Goal: Task Accomplishment & Management: Complete application form

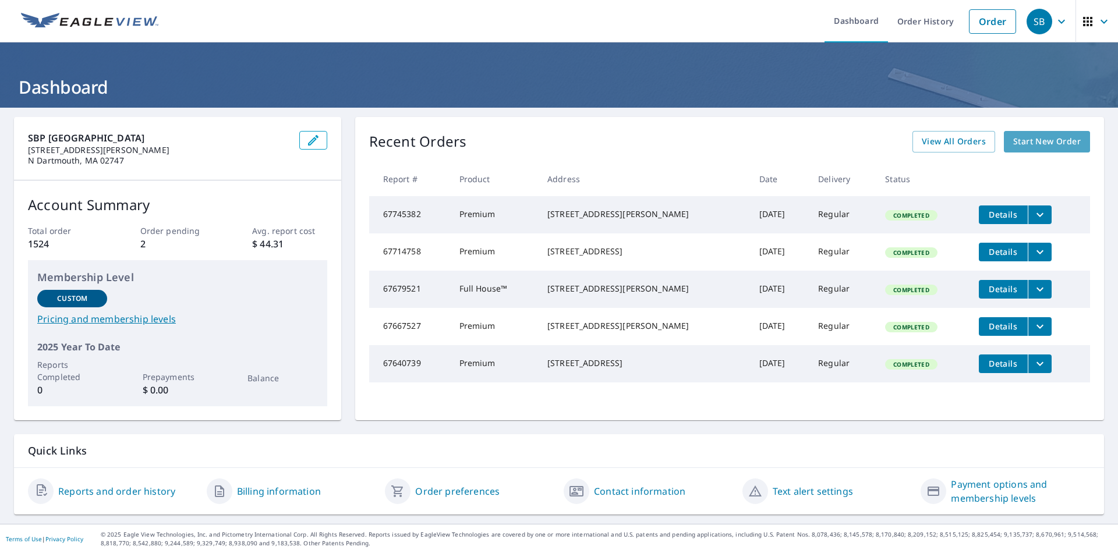
click at [1013, 146] on span "Start New Order" at bounding box center [1047, 142] width 68 height 15
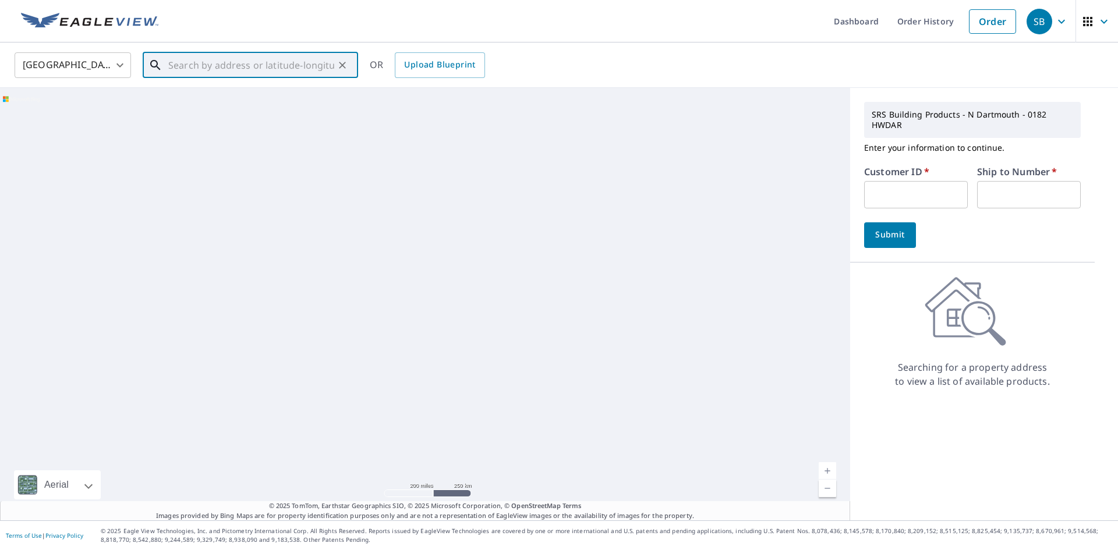
click at [192, 66] on input "text" at bounding box center [251, 65] width 166 height 33
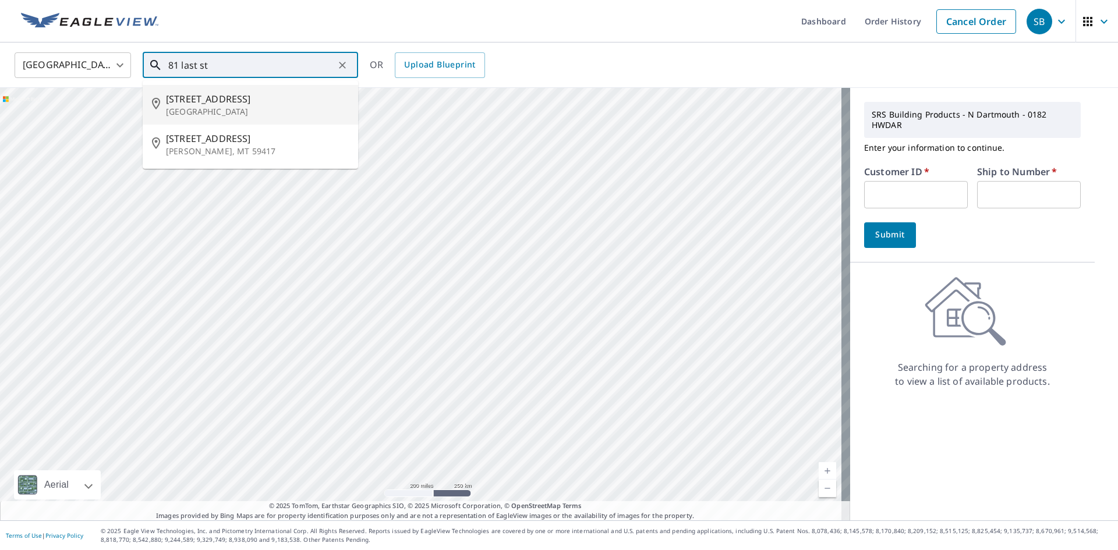
click at [226, 114] on p "Fall River, MA 02724" at bounding box center [257, 112] width 183 height 12
type input "81 Last St Fall River, MA 02724"
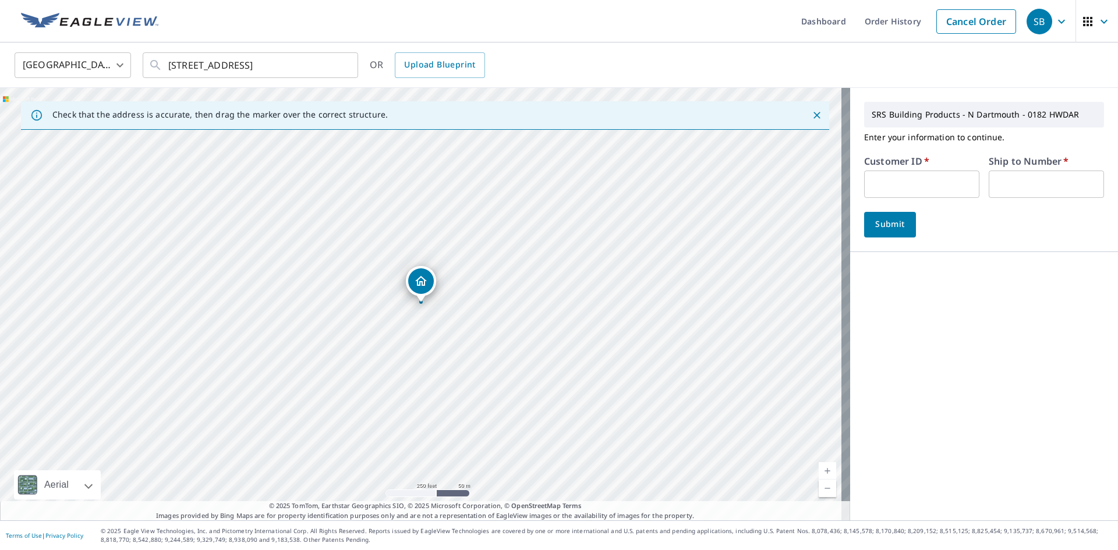
click at [866, 178] on input "text" at bounding box center [921, 184] width 115 height 27
type input "PCR182"
click at [1019, 181] on input "text" at bounding box center [1046, 184] width 115 height 27
type input "1"
click at [900, 220] on button "Submit" at bounding box center [890, 225] width 52 height 26
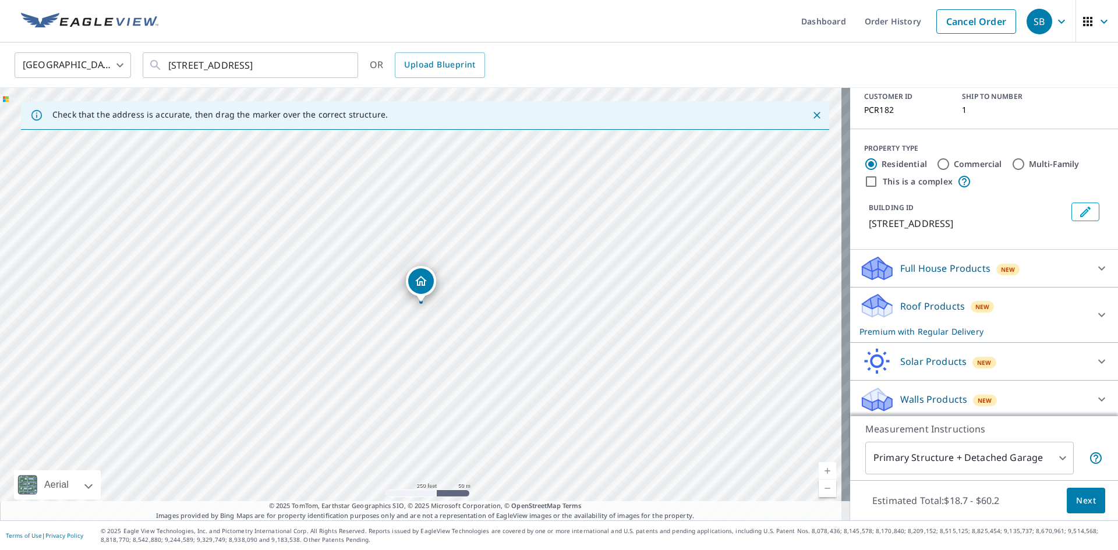
scroll to position [82, 0]
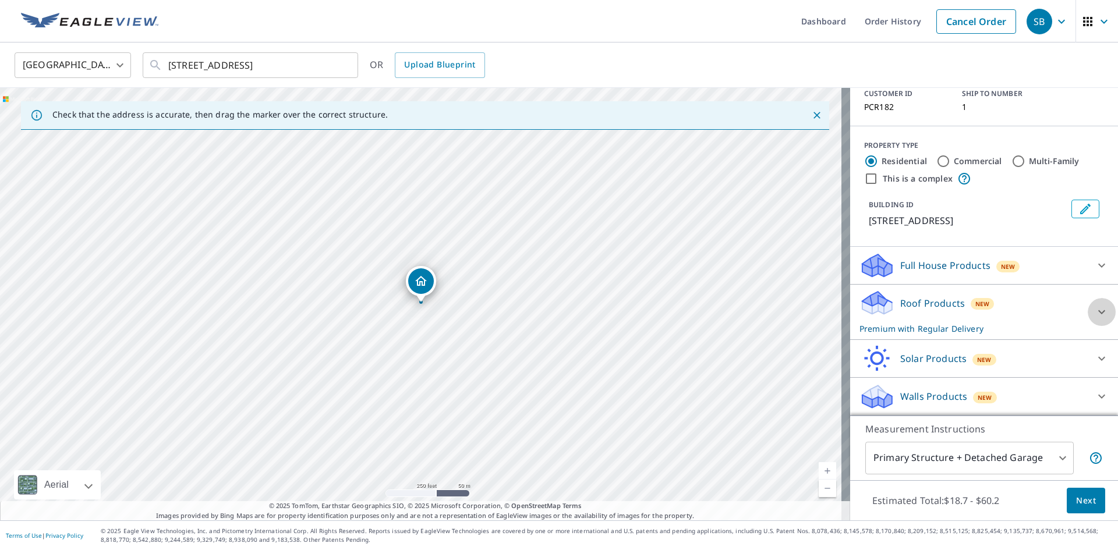
click at [1098, 313] on icon at bounding box center [1101, 312] width 7 height 4
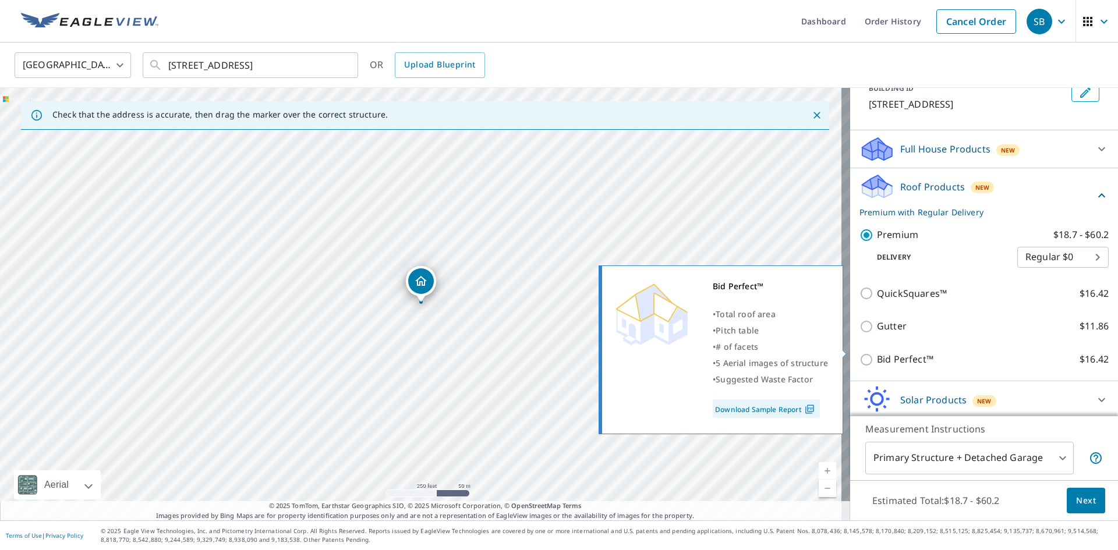
scroll to position [239, 0]
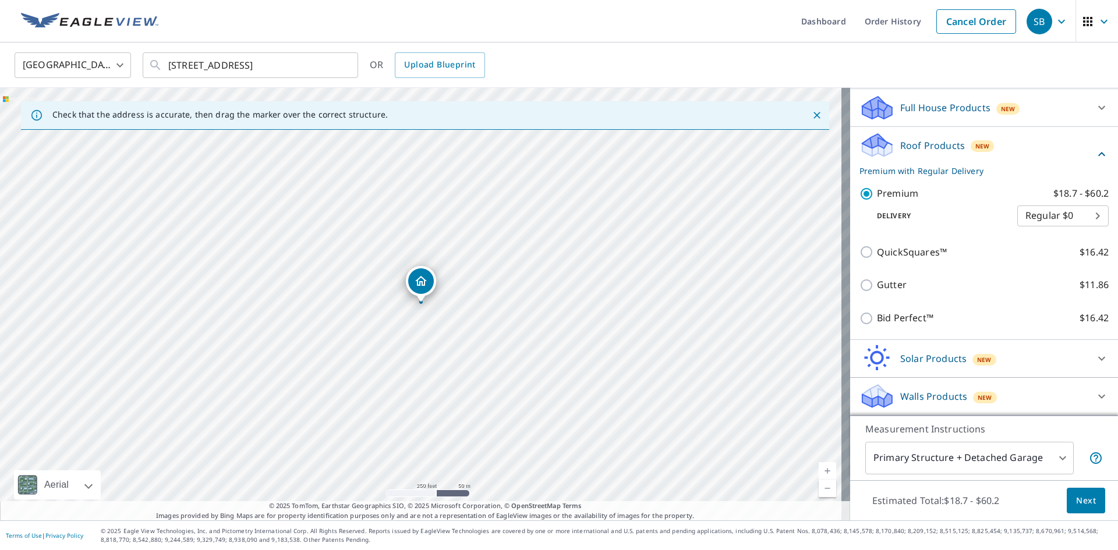
click at [1076, 503] on span "Next" at bounding box center [1086, 501] width 20 height 15
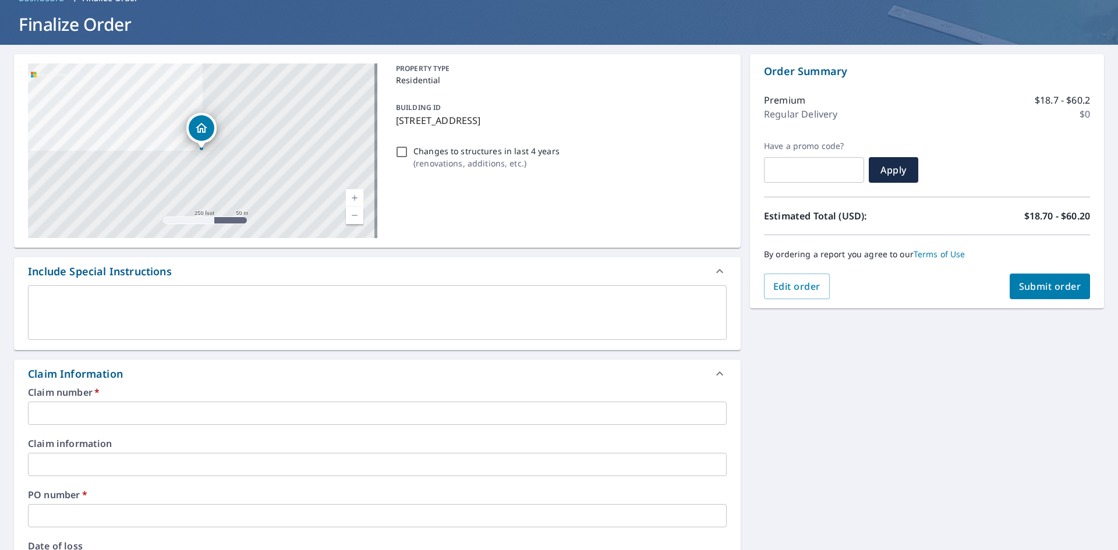
scroll to position [116, 0]
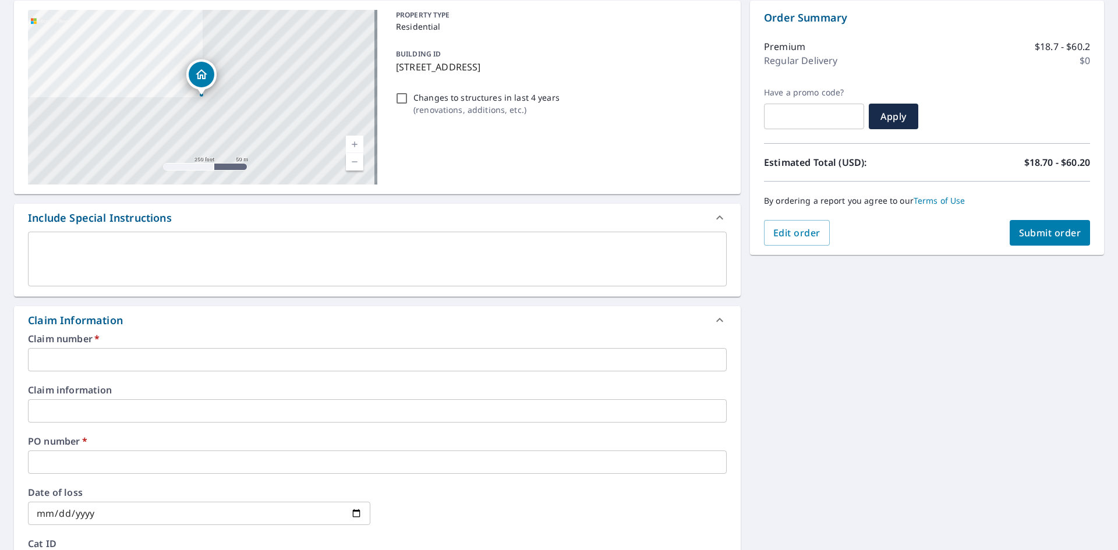
drag, startPoint x: 531, startPoint y: 66, endPoint x: 394, endPoint y: 63, distance: 137.5
click at [396, 63] on p "81 Last St, Fall River, MA, 02724" at bounding box center [559, 67] width 326 height 14
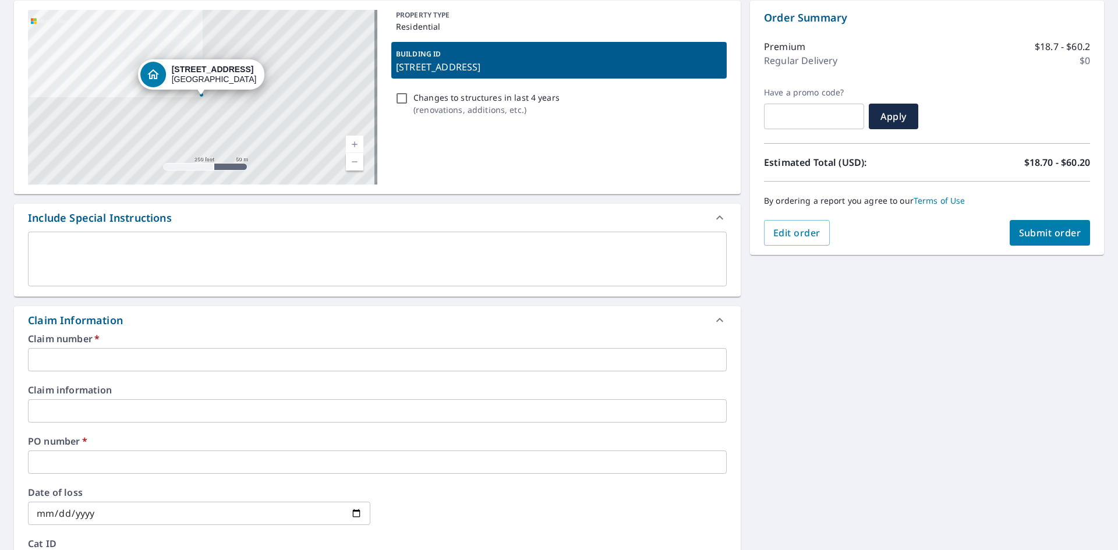
click at [396, 63] on p "81 Last St, Fall River, MA, 02724" at bounding box center [559, 67] width 326 height 14
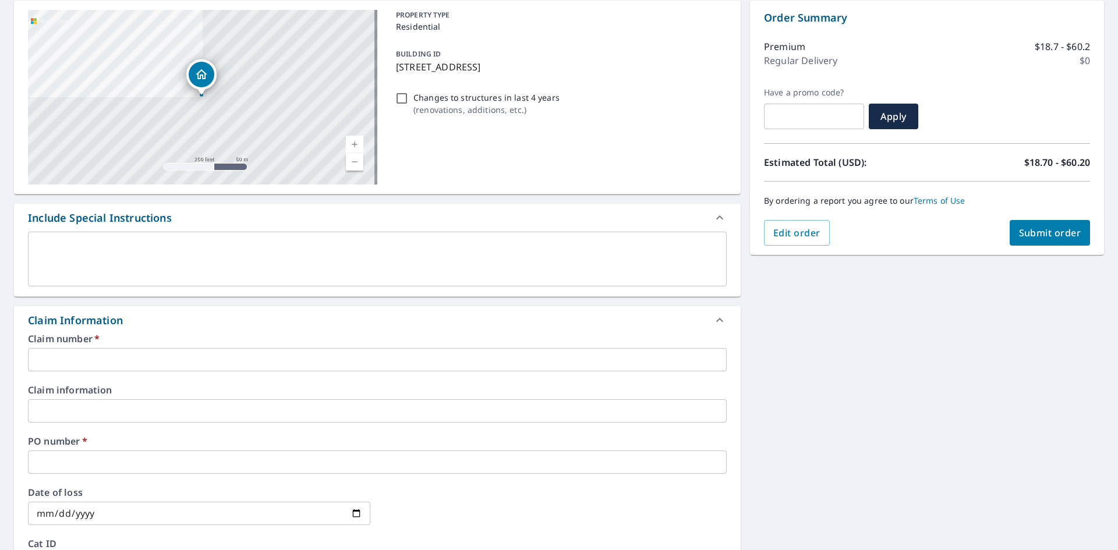
drag, startPoint x: 393, startPoint y: 69, endPoint x: 535, endPoint y: 69, distance: 142.1
click at [535, 69] on p "81 Last St, Fall River, MA, 02724" at bounding box center [559, 67] width 326 height 14
checkbox input "true"
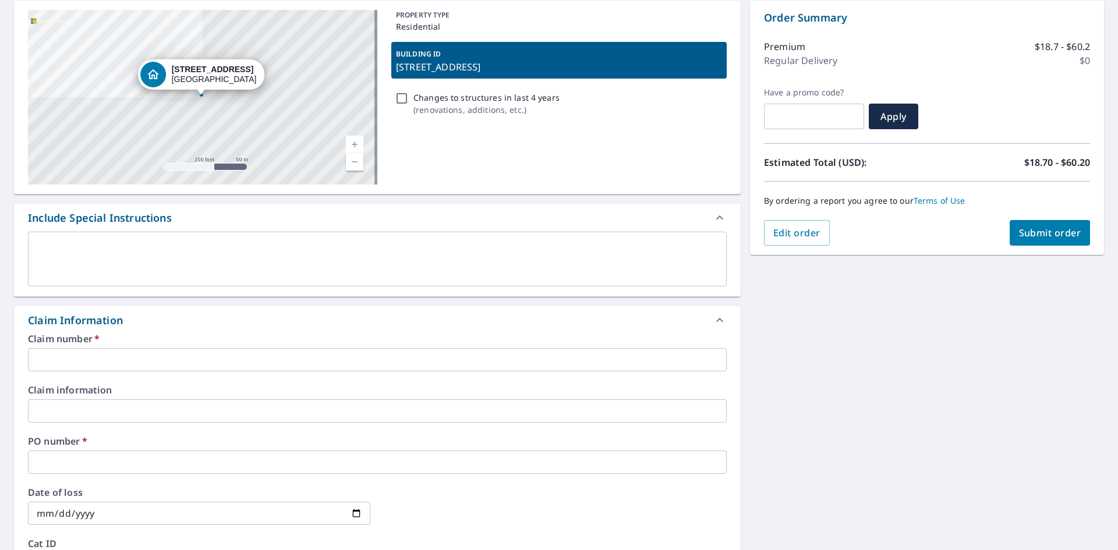
copy p "81 Last St, Fall River, MA, 02724"
click at [76, 361] on input "text" at bounding box center [377, 359] width 699 height 23
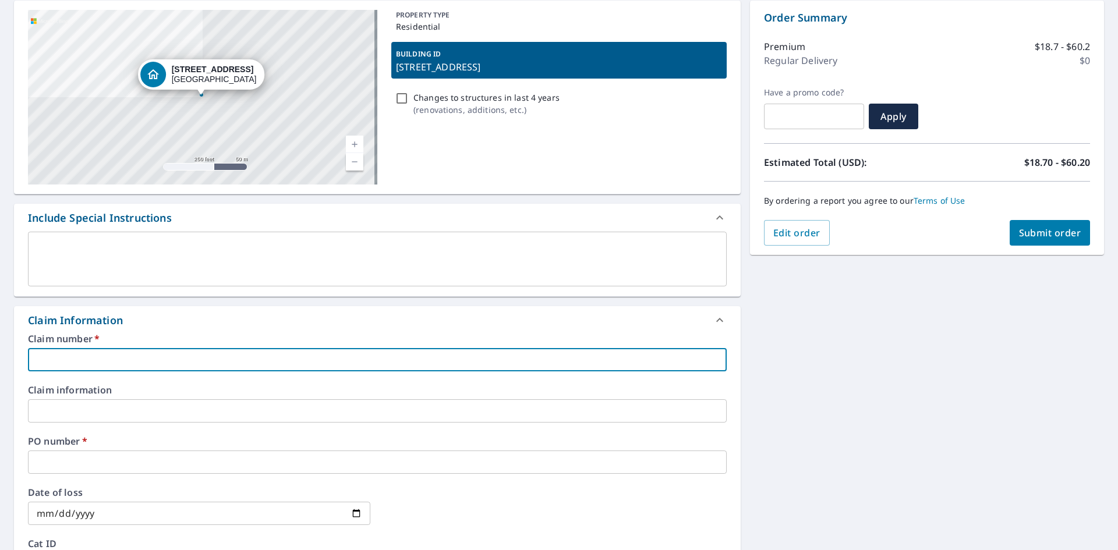
paste input "81 Last St, Fall River, MA, 02724"
type input "81 Last St, Fall River, MA, 02724"
checkbox input "true"
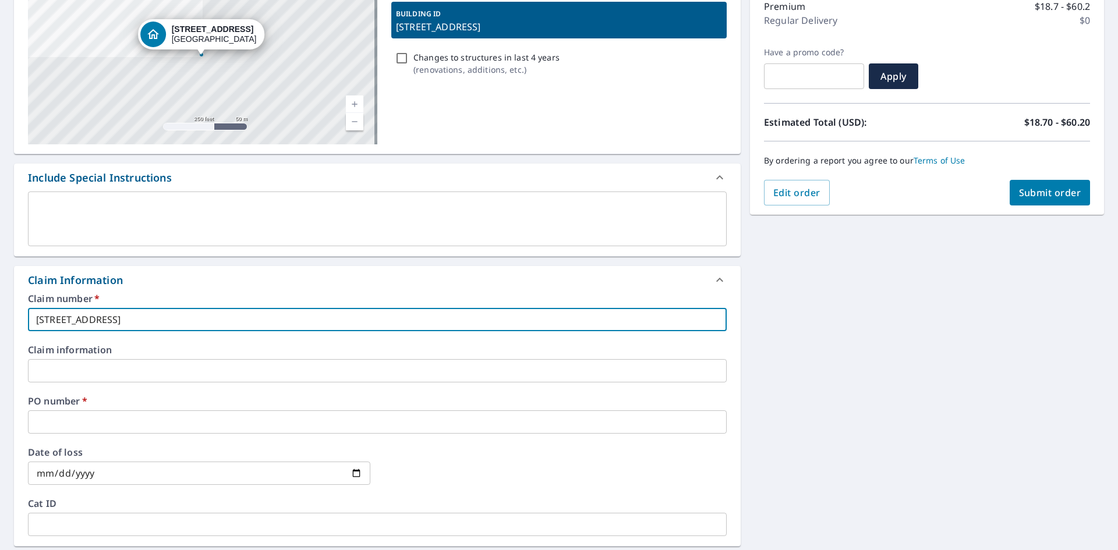
scroll to position [175, 0]
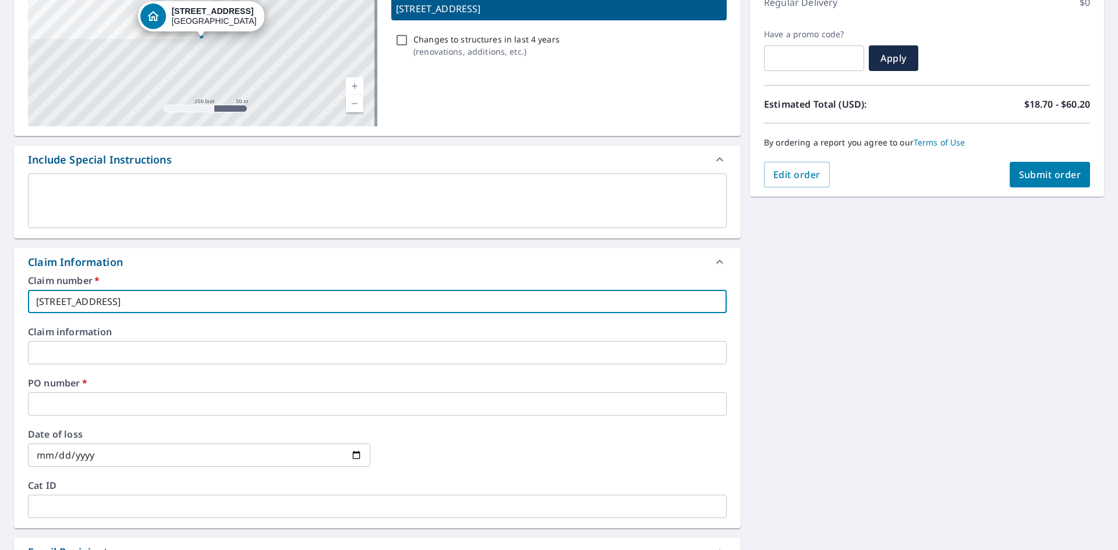
type input "81 Last St, Fall River, MA, 02724"
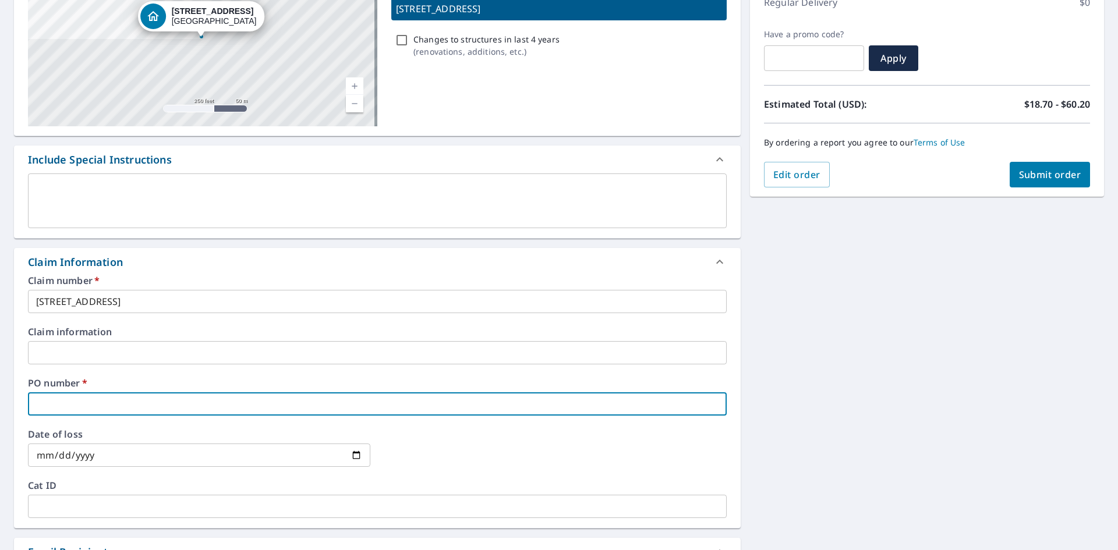
click at [66, 407] on input "text" at bounding box center [377, 404] width 699 height 23
paste input "81 Last St, Fall River, MA, 02724"
type input "81 Last St, Fall River, MA, 02724"
checkbox input "true"
type input "81 Last St, Fall River, MA, 02724"
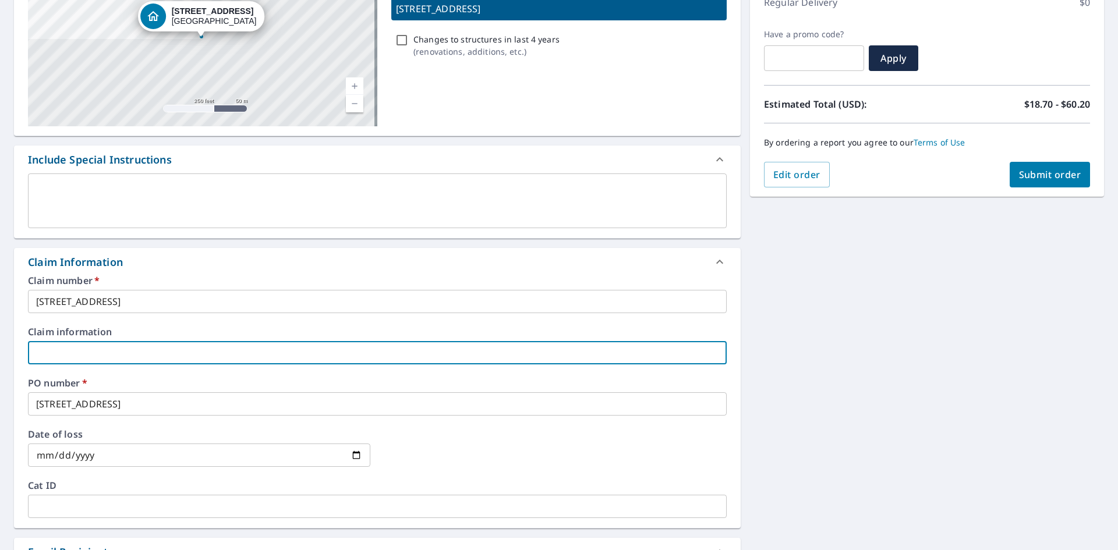
click at [64, 352] on input "text" at bounding box center [377, 352] width 699 height 23
type input "NA"
checkbox input "true"
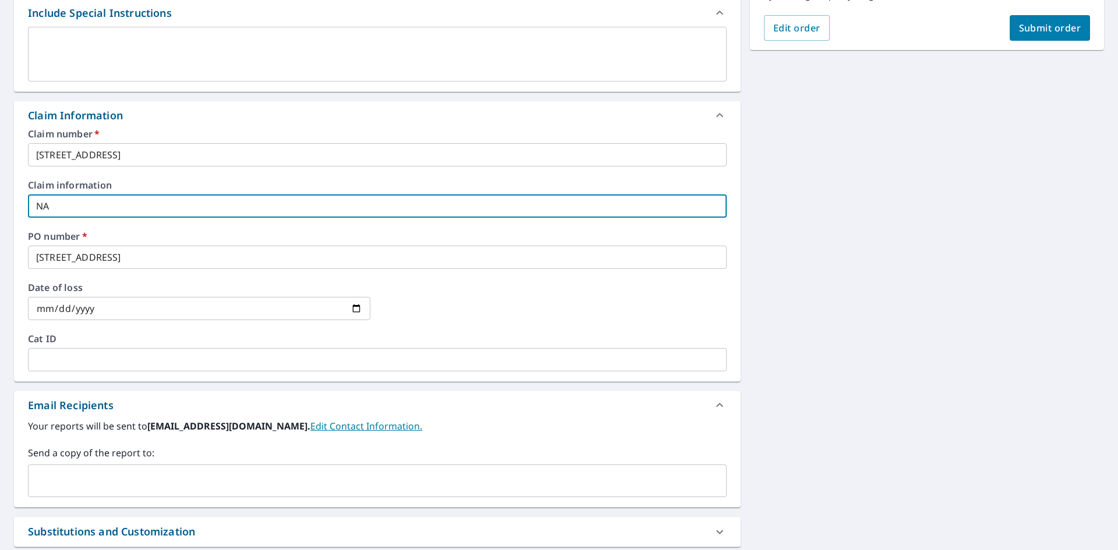
scroll to position [349, 0]
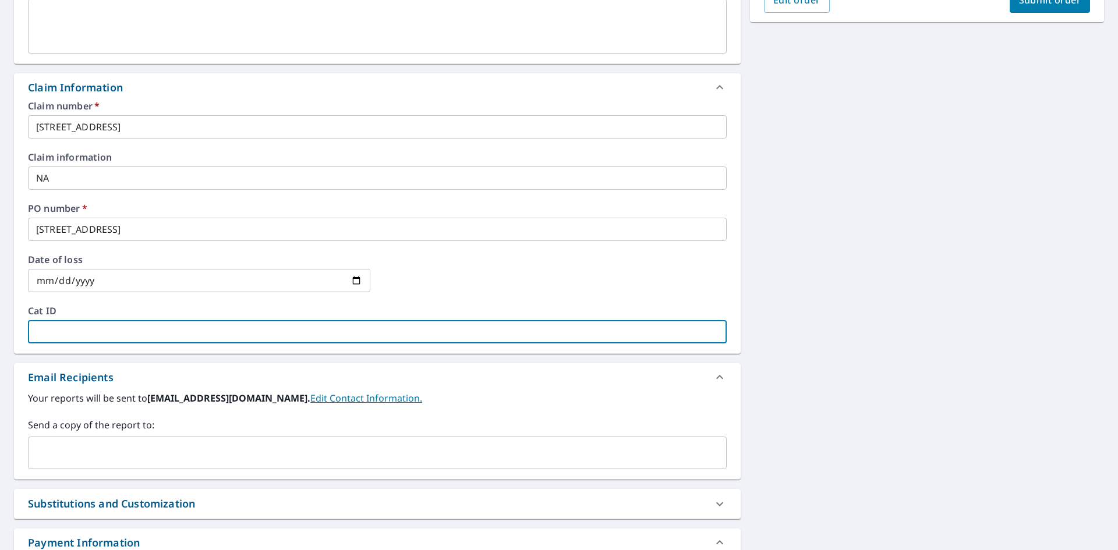
click at [42, 326] on input "text" at bounding box center [377, 331] width 699 height 23
type input "adarosa@srsbuildingproducts.com"
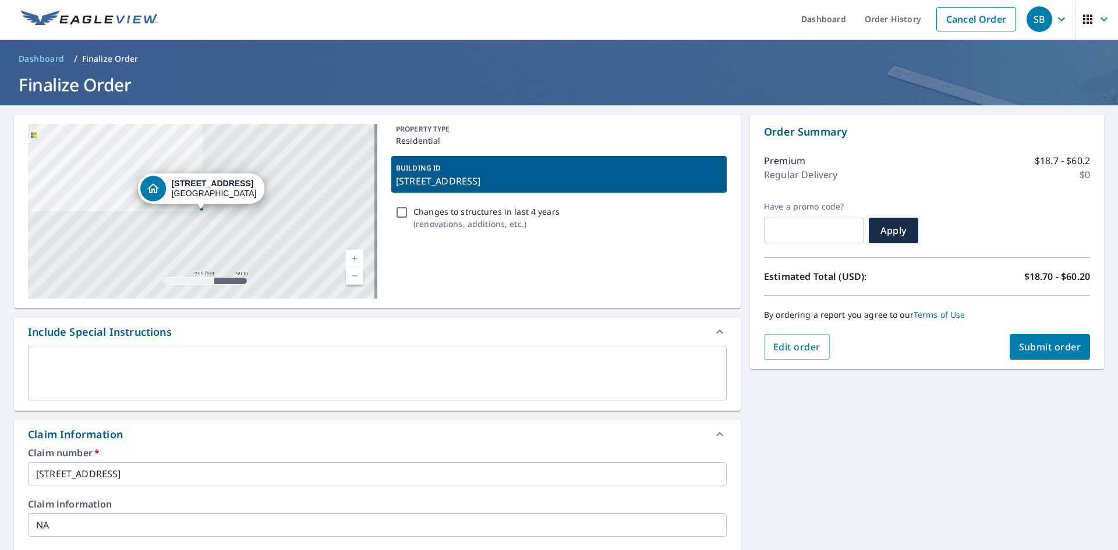
scroll to position [0, 0]
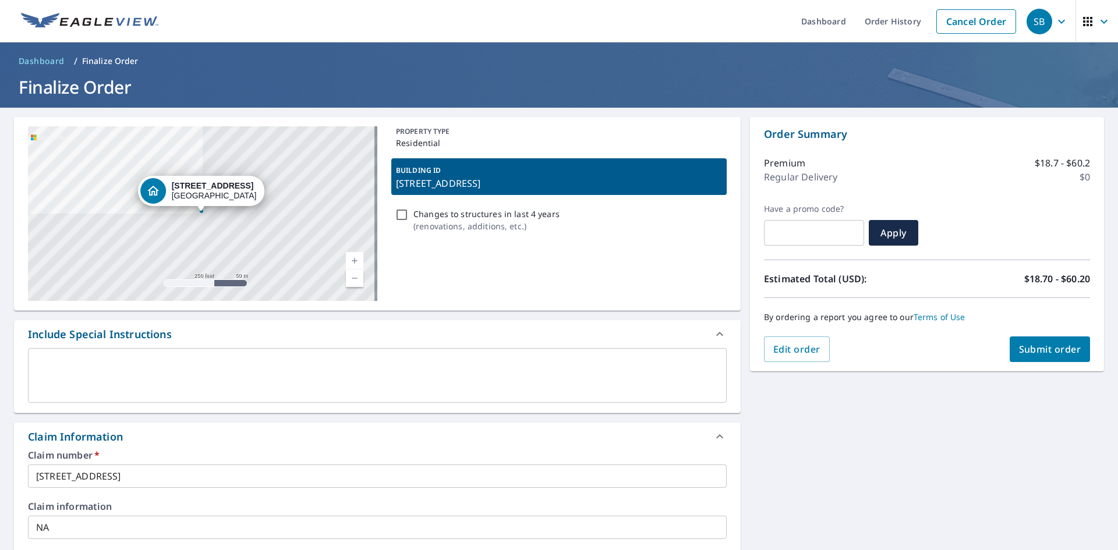
click at [1037, 349] on span "Submit order" at bounding box center [1050, 349] width 62 height 13
checkbox input "true"
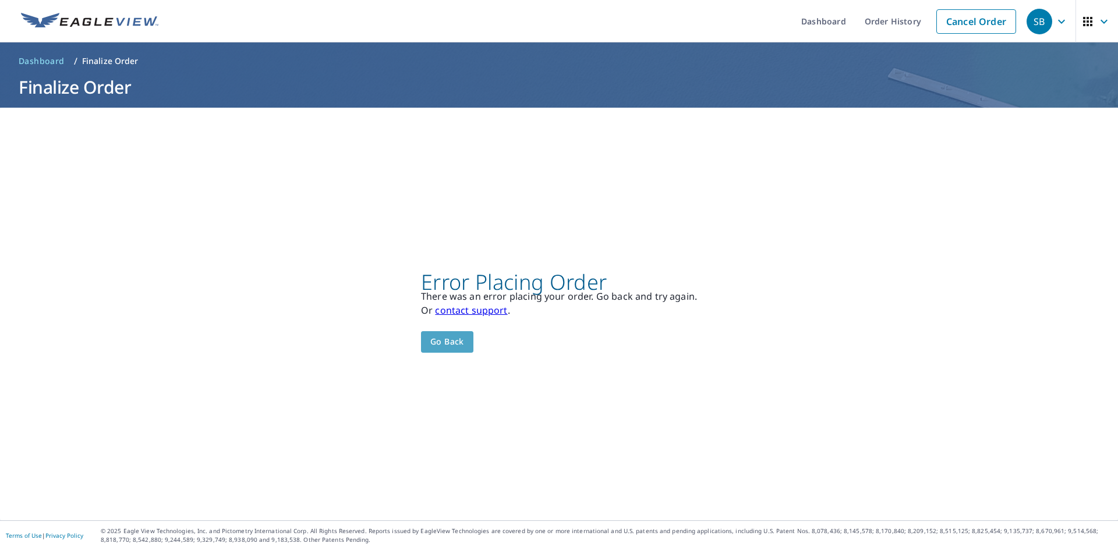
click at [448, 344] on span "Go back" at bounding box center [447, 342] width 34 height 15
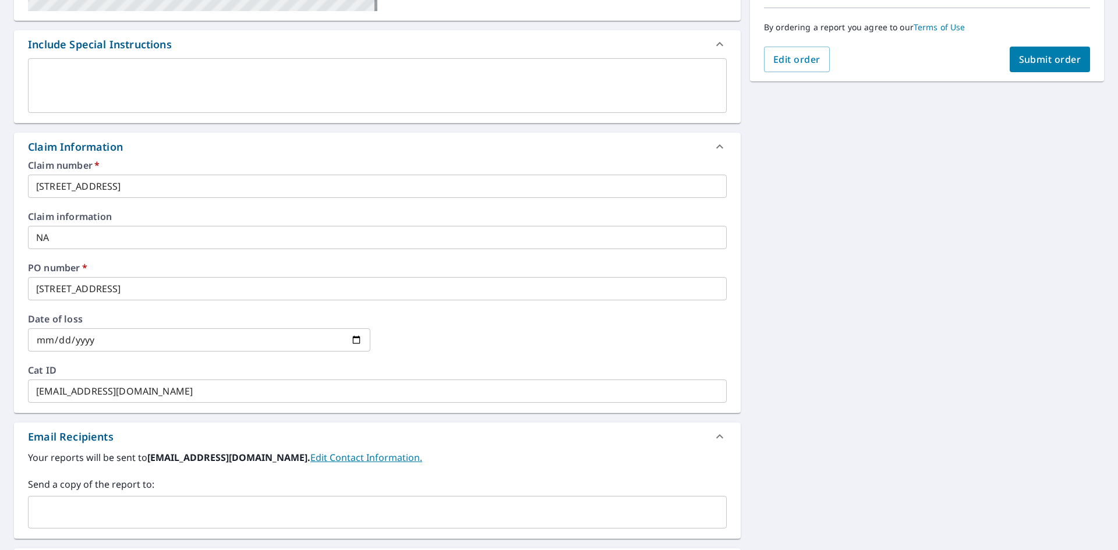
scroll to position [291, 0]
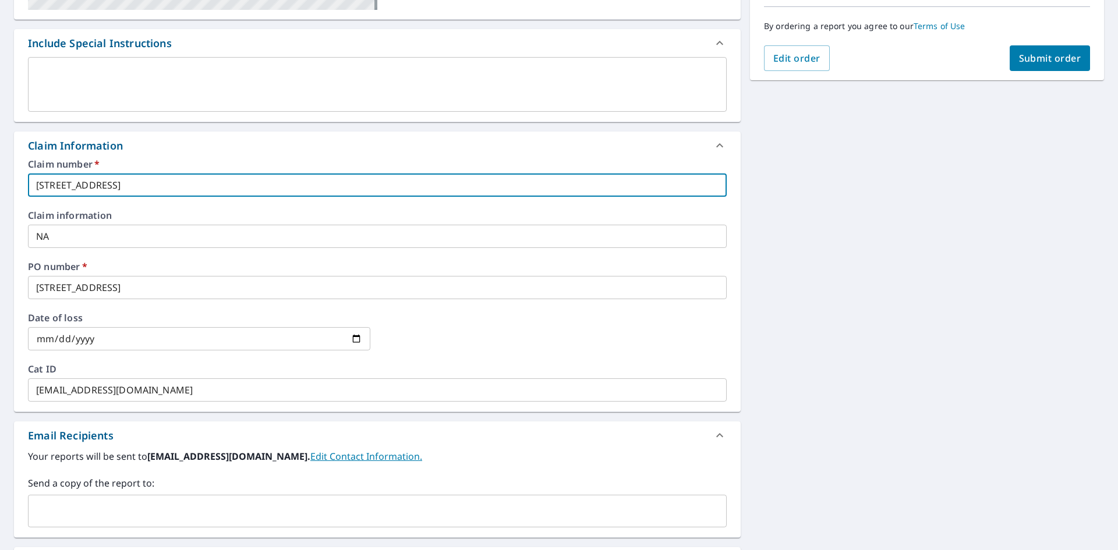
drag, startPoint x: 190, startPoint y: 186, endPoint x: 0, endPoint y: 183, distance: 190.5
click at [0, 183] on div "81 Last St Fall River, MA 02724 Aerial Road A standard road map Aerial A detail…" at bounding box center [559, 244] width 1118 height 854
checkbox input "true"
paste input "81 Last St, Fall River, MA, 02724"
type input "81 Last St, Fall River, MA, 02724"
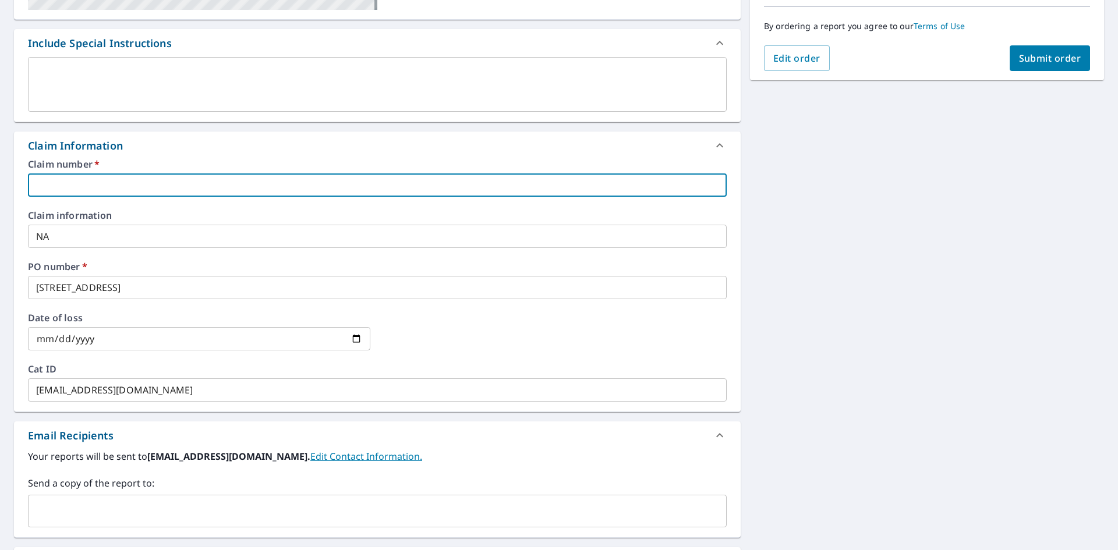
checkbox input "true"
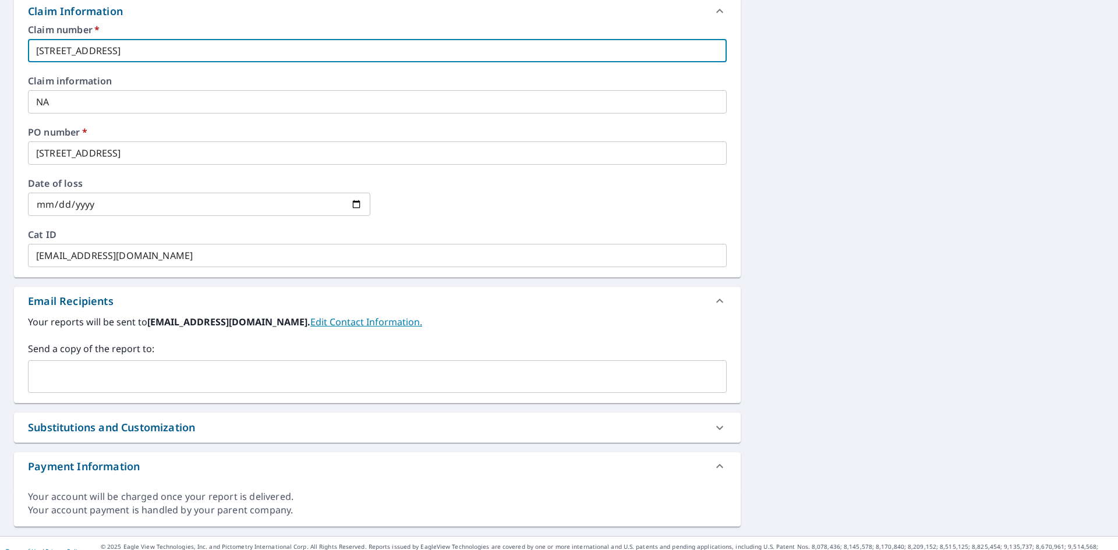
scroll to position [441, 0]
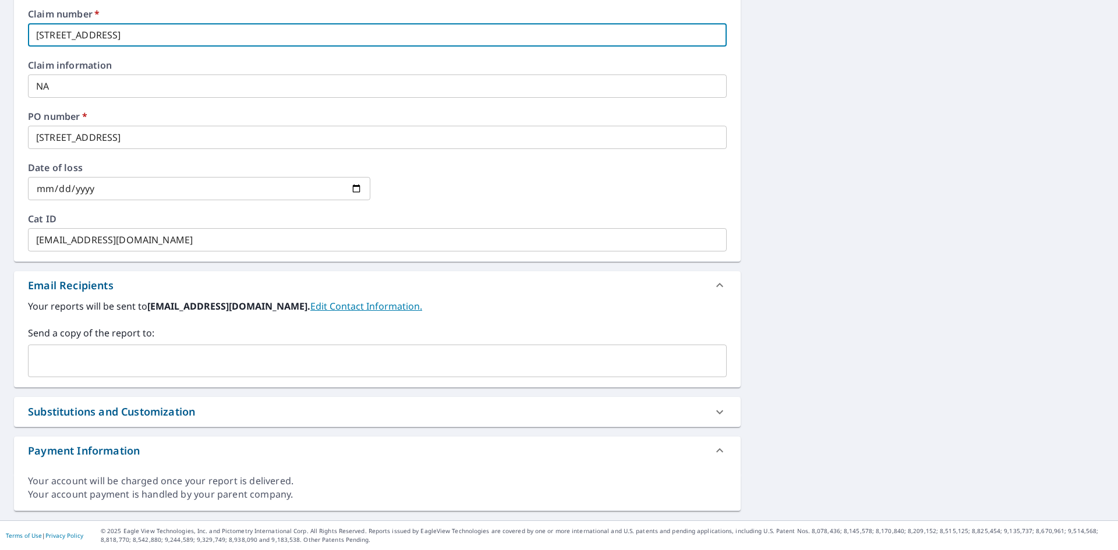
type input "81 Last St, Fall River, MA, 02724"
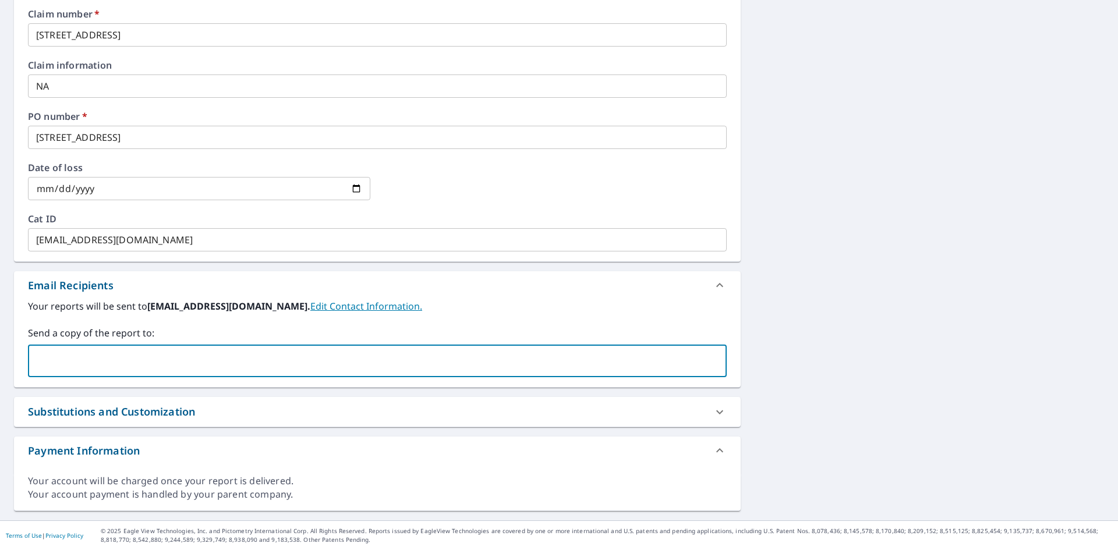
click at [41, 357] on input "text" at bounding box center [368, 361] width 671 height 22
type input "ordersndartmouth@heritagewholesalers.com"
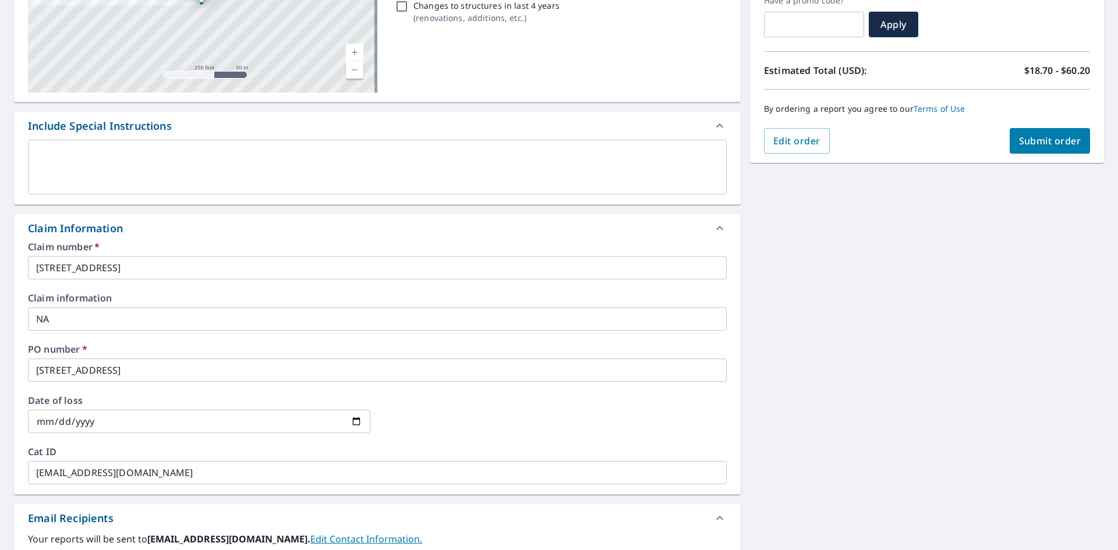
scroll to position [34, 0]
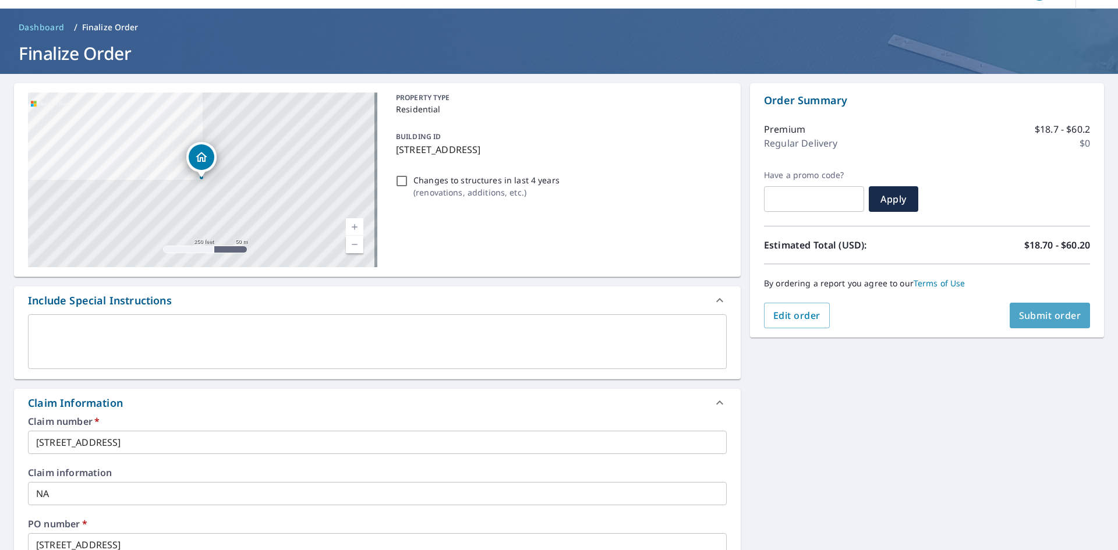
click at [1032, 316] on span "Submit order" at bounding box center [1050, 315] width 62 height 13
checkbox input "true"
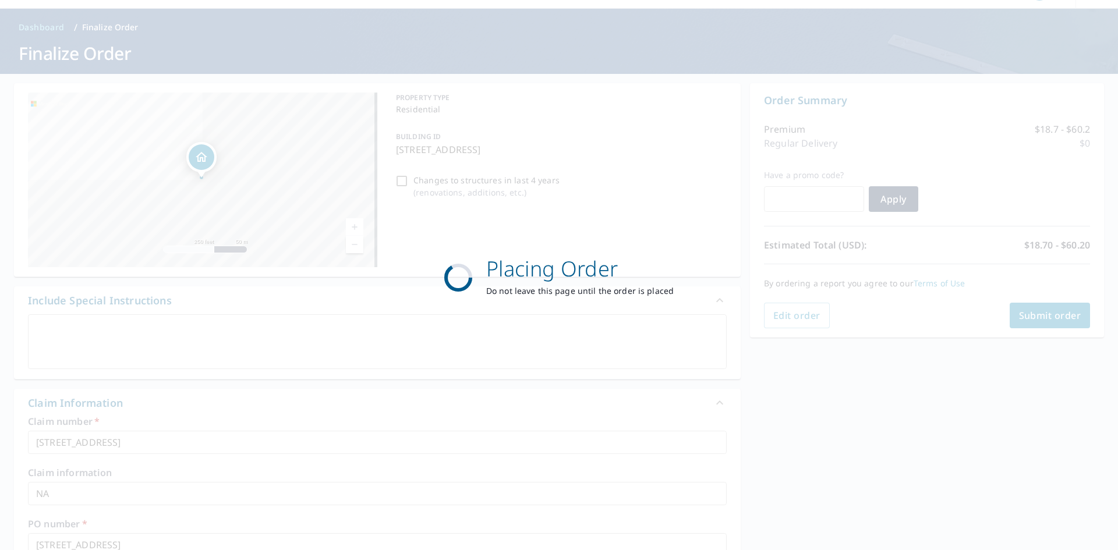
scroll to position [0, 0]
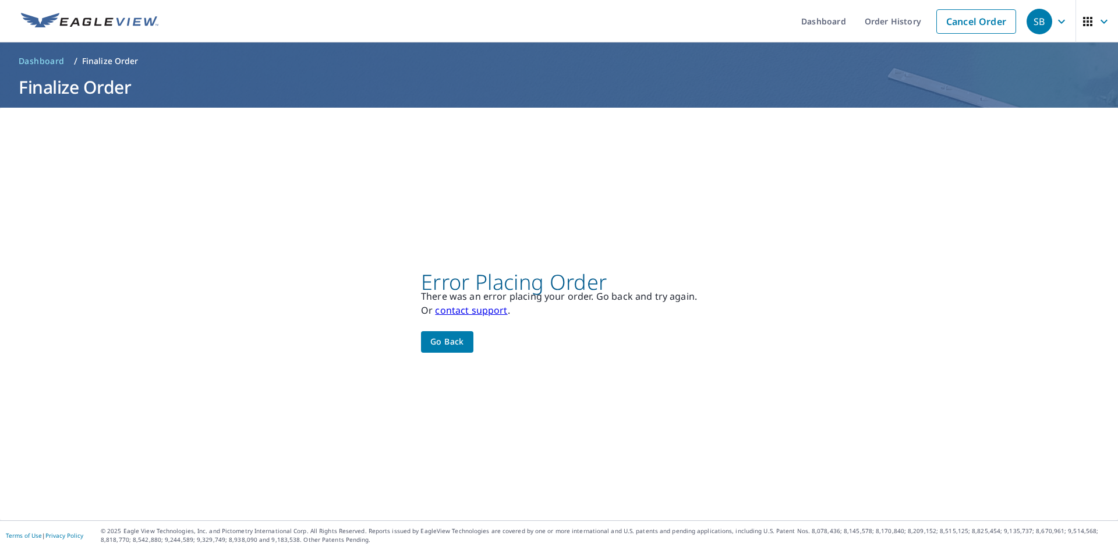
click at [454, 341] on span "Go back" at bounding box center [447, 342] width 34 height 15
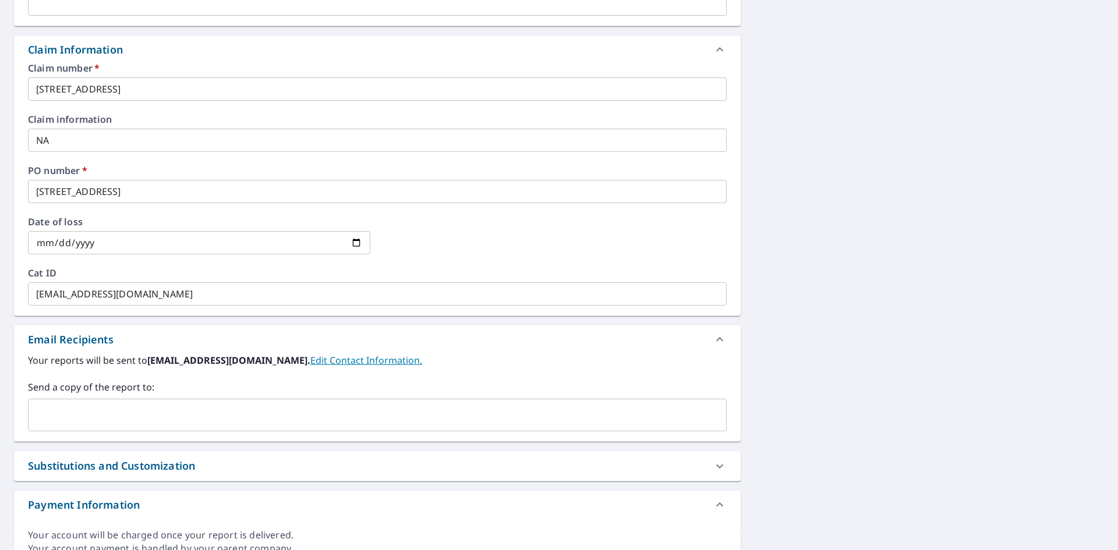
scroll to position [408, 0]
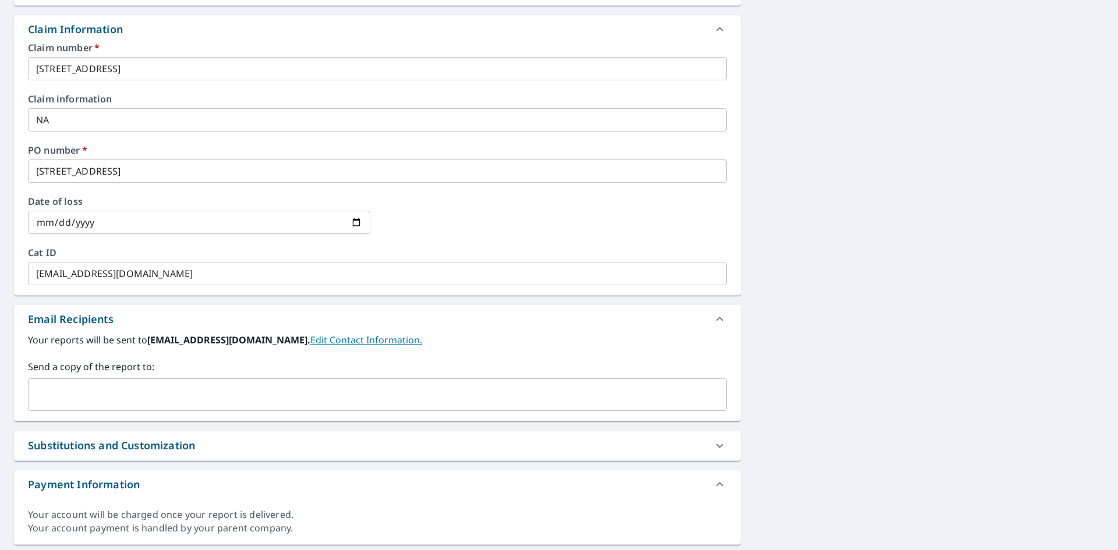
click at [48, 393] on input "text" at bounding box center [368, 395] width 671 height 22
click at [152, 337] on b "hwdar0182@srsicorp.com." at bounding box center [228, 340] width 163 height 13
drag, startPoint x: 150, startPoint y: 340, endPoint x: 266, endPoint y: 341, distance: 116.5
click at [266, 341] on b "hwdar0182@srsicorp.com." at bounding box center [228, 340] width 163 height 13
copy b "hwdar0182@srsicorp.com"
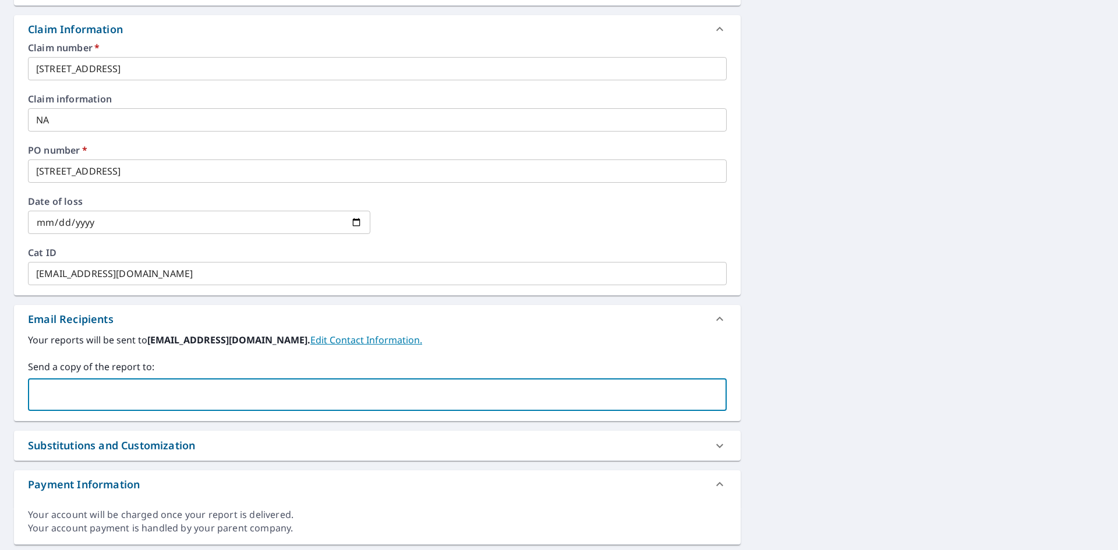
click at [55, 391] on input "text" at bounding box center [368, 395] width 671 height 22
paste input "hwdar0182@srsicorp.com"
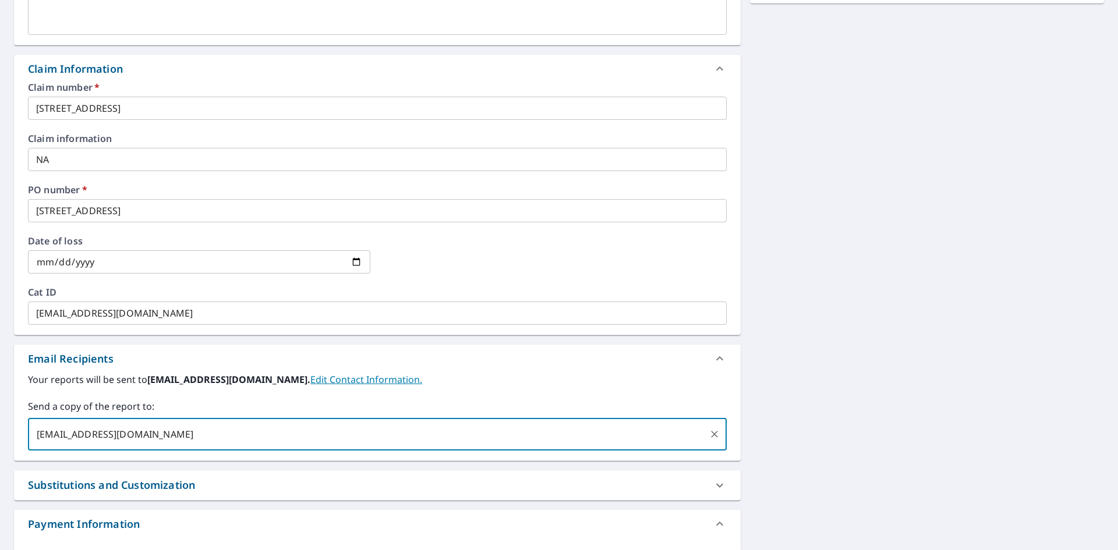
scroll to position [325, 0]
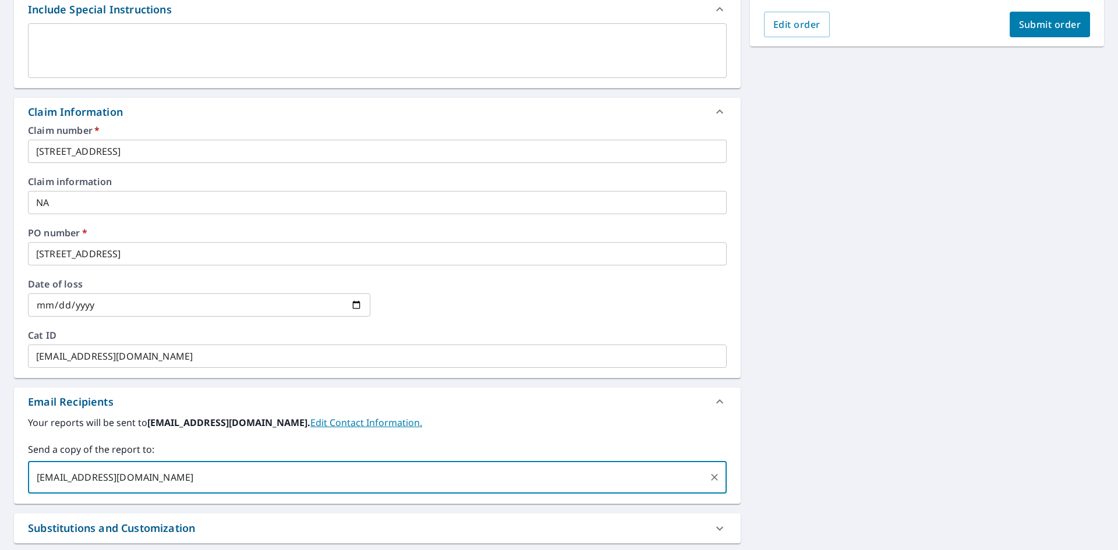
type input "hwdar0182@srsicorp.com"
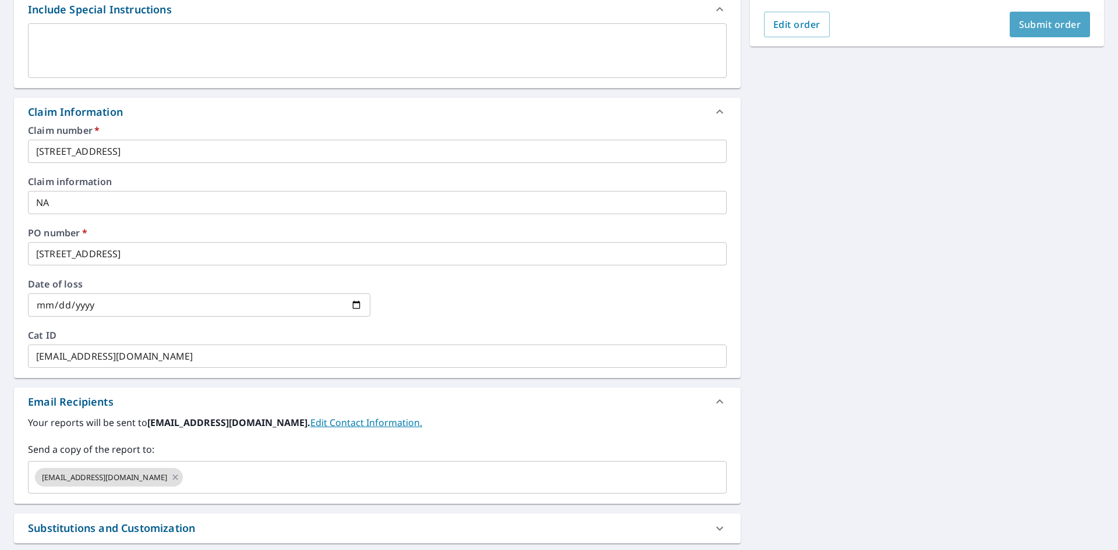
click at [1051, 26] on span "Submit order" at bounding box center [1050, 24] width 62 height 13
checkbox input "true"
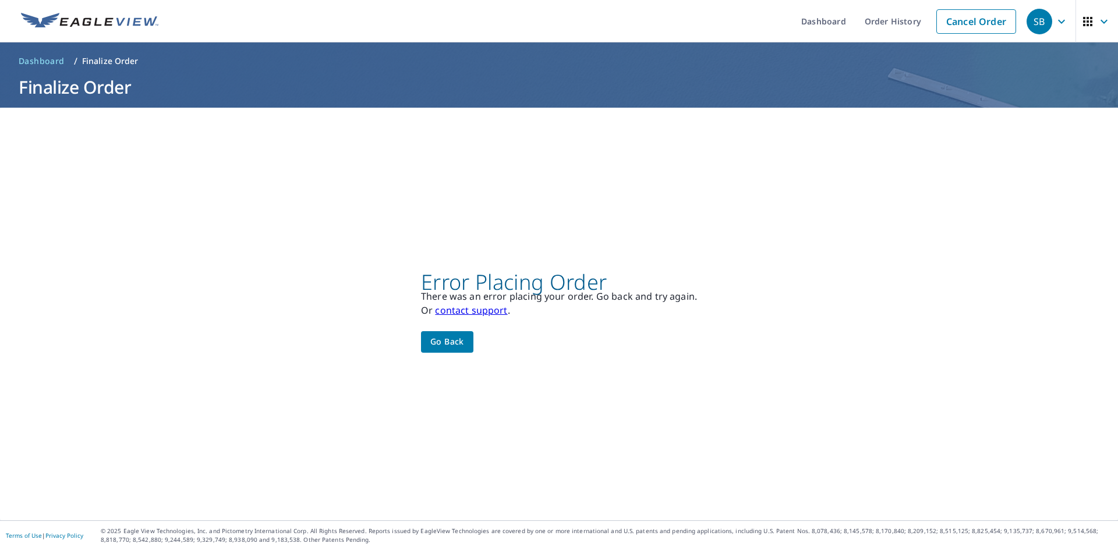
scroll to position [0, 0]
click at [460, 342] on span "Go back" at bounding box center [447, 342] width 34 height 15
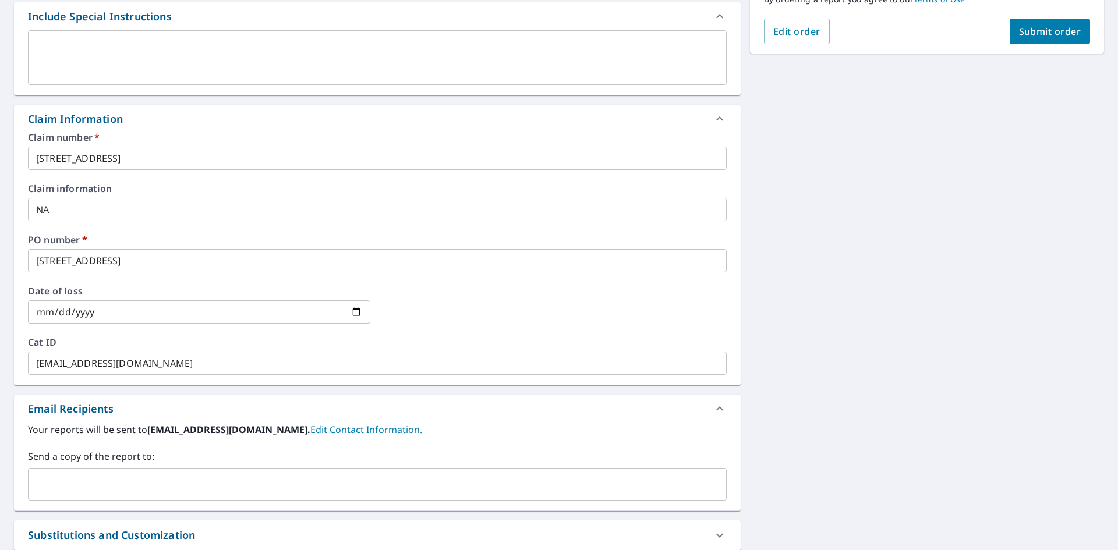
scroll to position [291, 0]
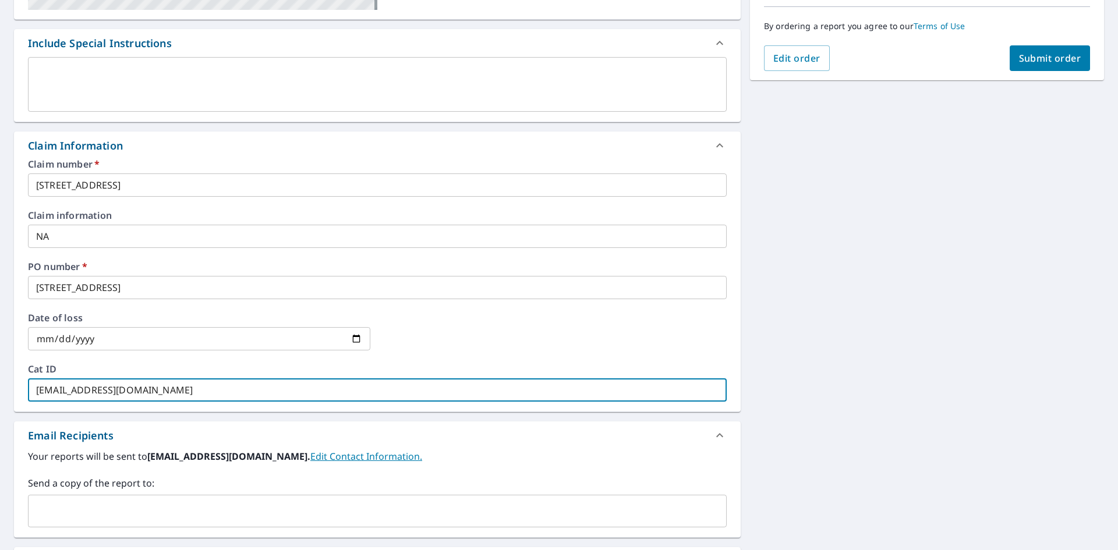
drag, startPoint x: 210, startPoint y: 389, endPoint x: 2, endPoint y: 386, distance: 208.0
click at [10, 391] on div "81 Last St Fall River, MA 02724 Aerial Road A standard road map Aerial A detail…" at bounding box center [559, 244] width 1118 height 854
checkbox input "true"
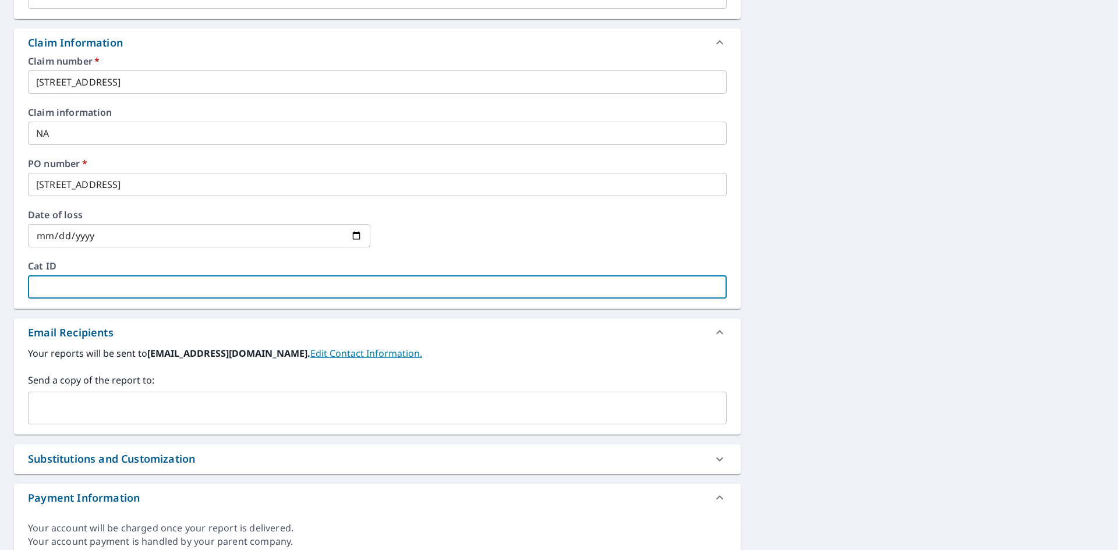
scroll to position [408, 0]
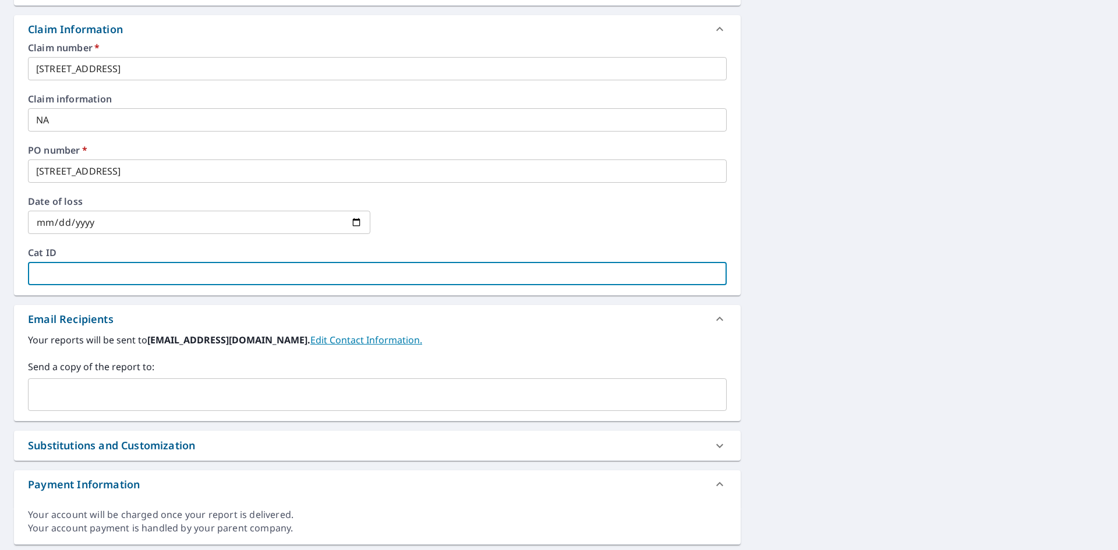
click at [48, 385] on input "text" at bounding box center [368, 395] width 671 height 22
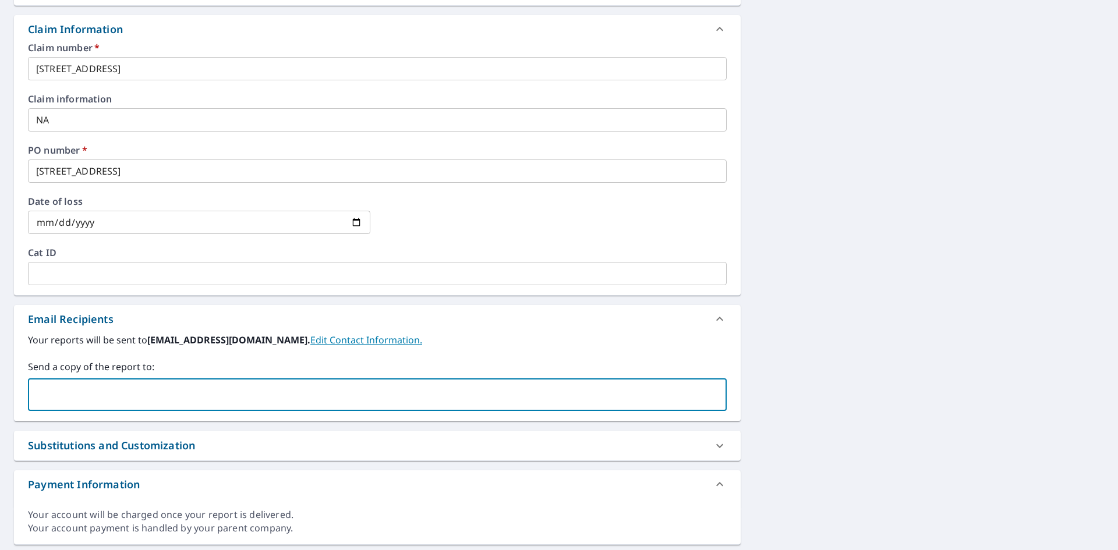
type input "ordersndartmouth@heritagewholesalers.com"
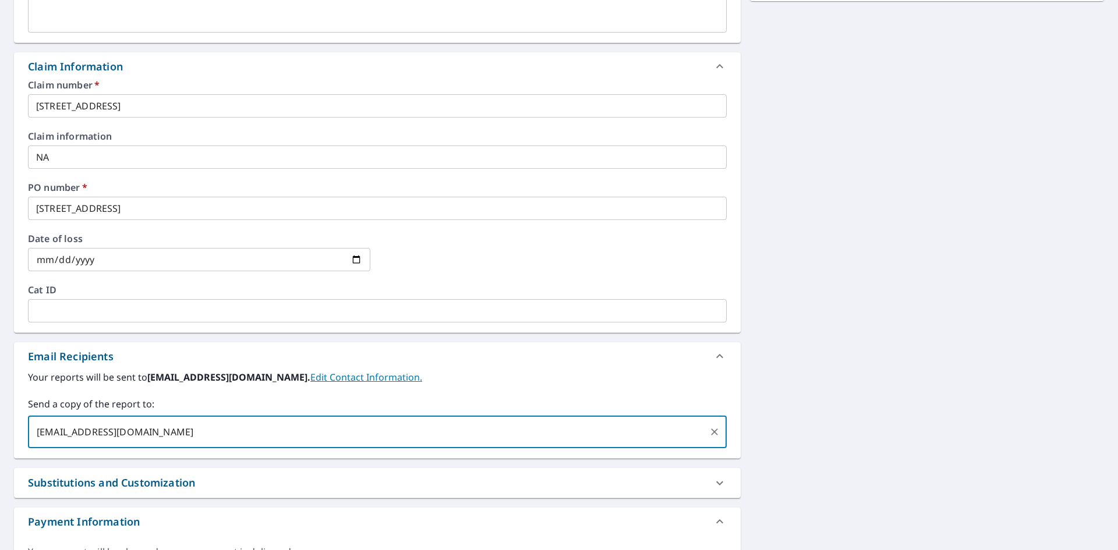
scroll to position [267, 0]
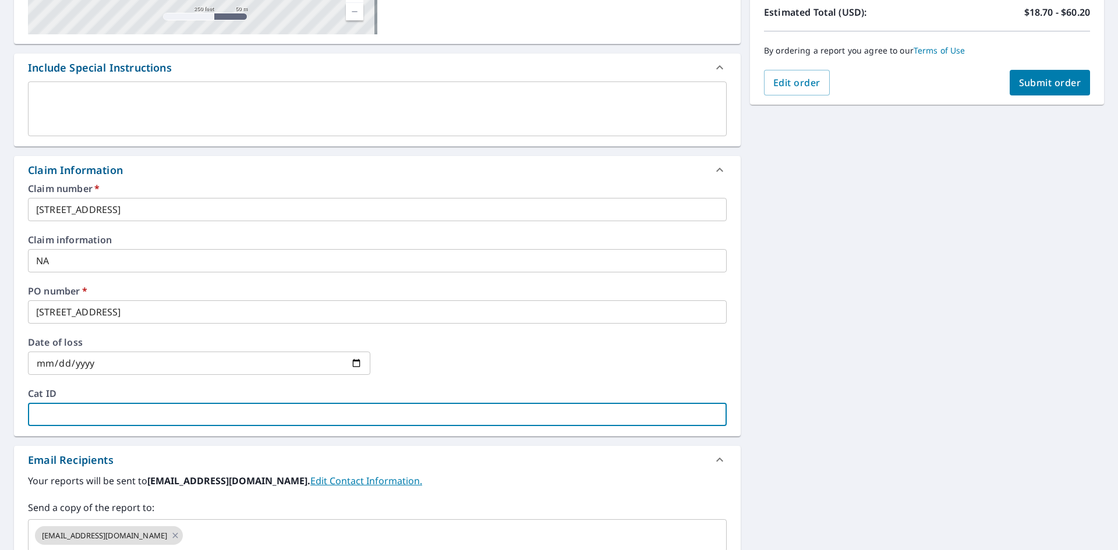
click at [47, 404] on input "text" at bounding box center [377, 414] width 699 height 23
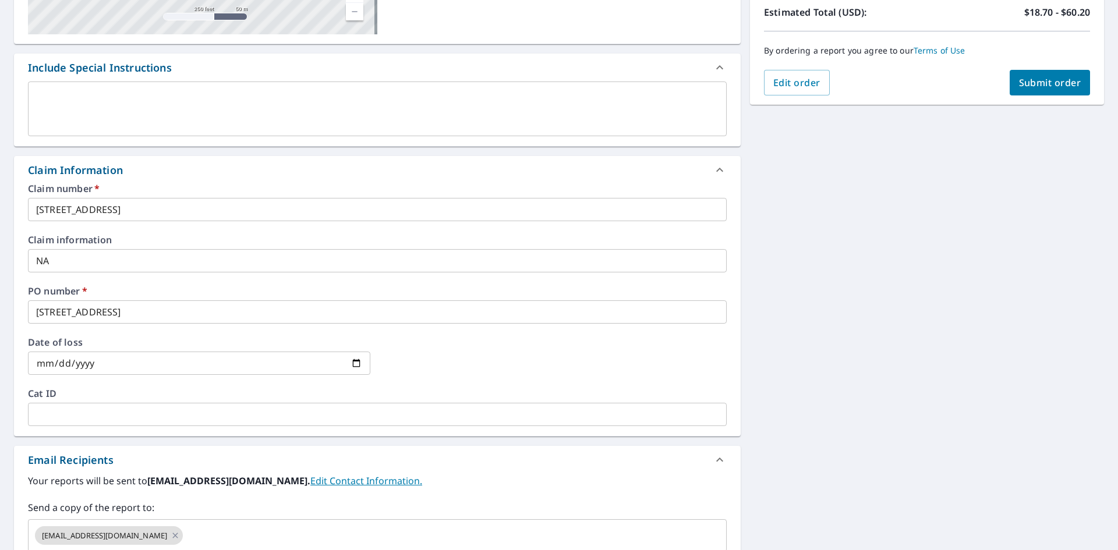
click at [506, 380] on div at bounding box center [555, 363] width 342 height 51
click at [1040, 80] on span "Submit order" at bounding box center [1050, 82] width 62 height 13
checkbox input "true"
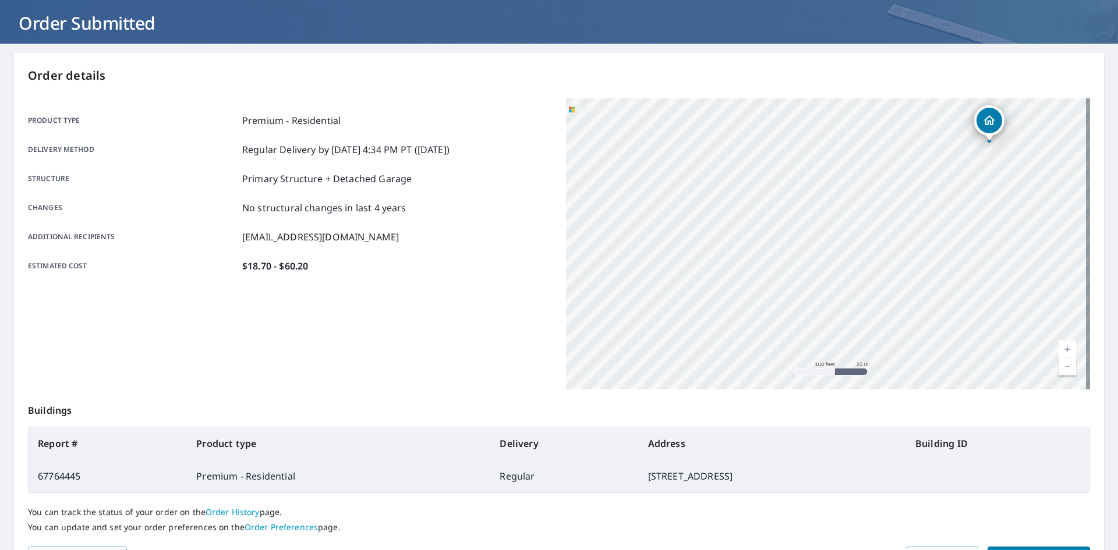
scroll to position [135, 0]
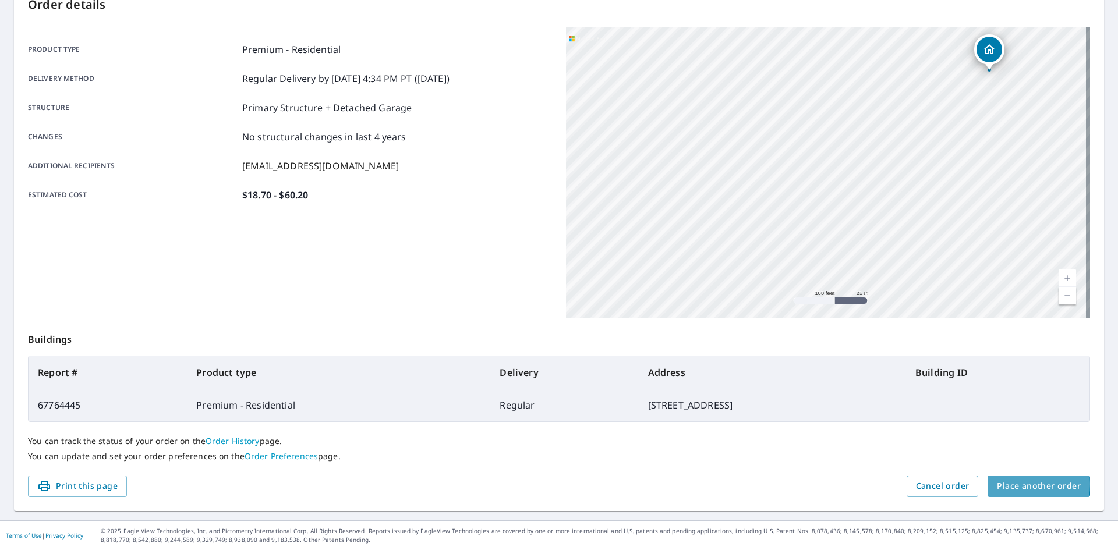
click at [1019, 485] on span "Place another order" at bounding box center [1039, 486] width 84 height 15
